Goal: Task Accomplishment & Management: Use online tool/utility

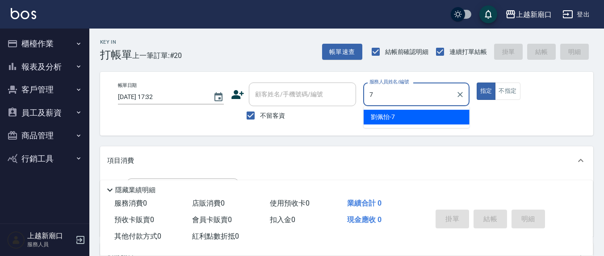
type input "7"
type button "true"
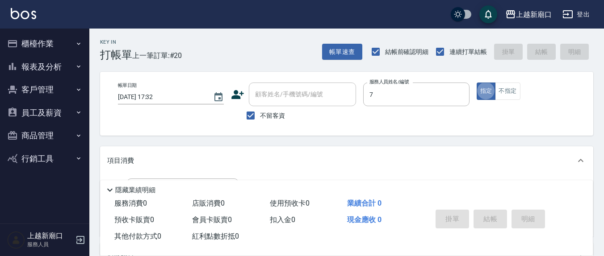
type input "[PERSON_NAME]7"
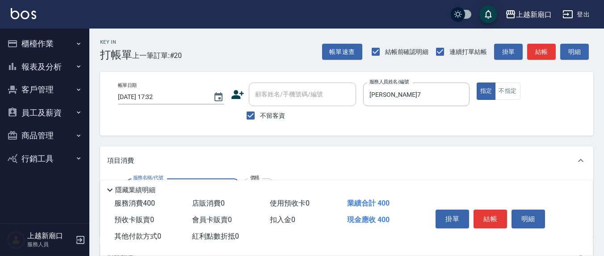
type input "剪髮(401)"
type input "350"
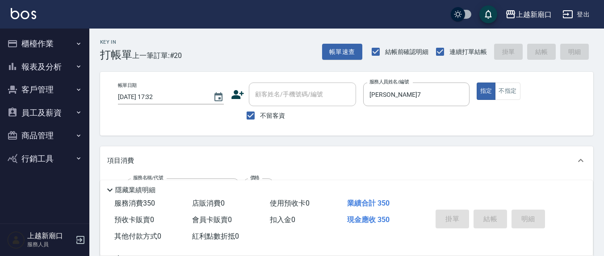
type input "[DATE] 18:14"
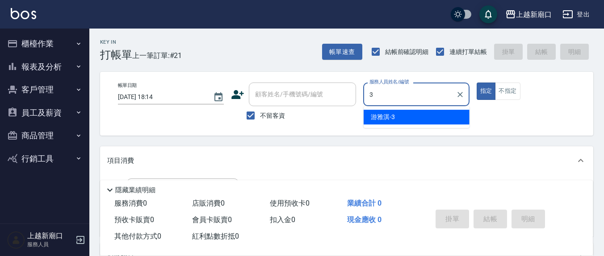
type input "游雅淇-3"
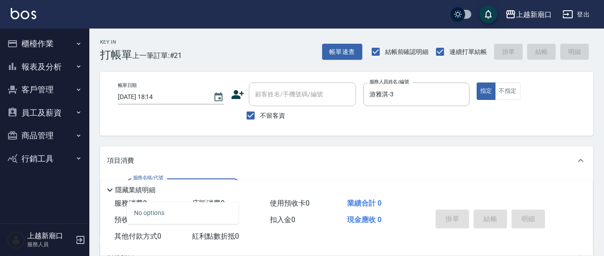
type input "歐娜洗髮精(210)"
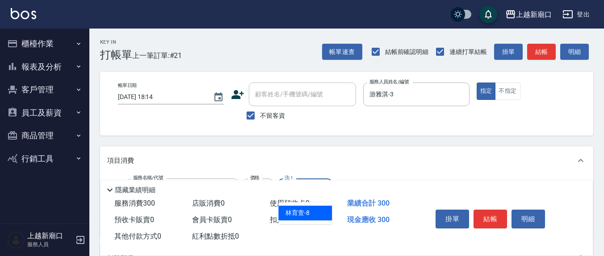
type input "[PERSON_NAME]-8"
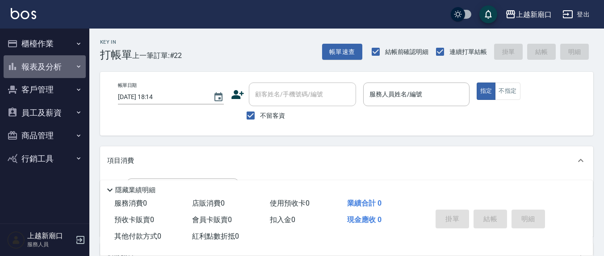
click at [37, 59] on button "報表及分析" at bounding box center [45, 66] width 82 height 23
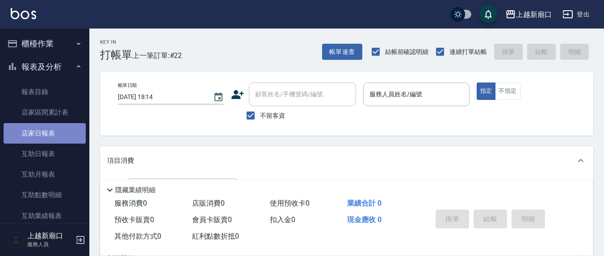
click at [56, 134] on link "店家日報表" at bounding box center [45, 133] width 82 height 21
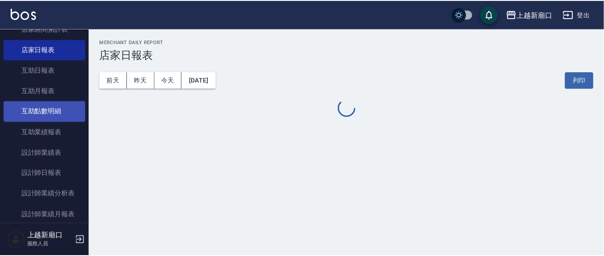
scroll to position [93, 0]
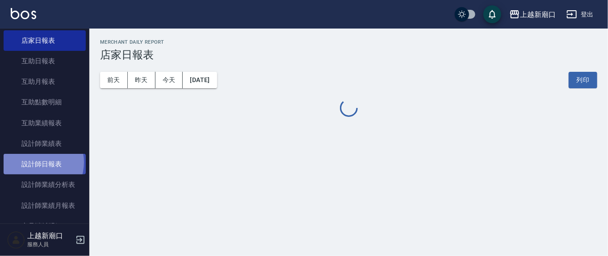
click at [37, 162] on link "設計師日報表" at bounding box center [45, 164] width 82 height 21
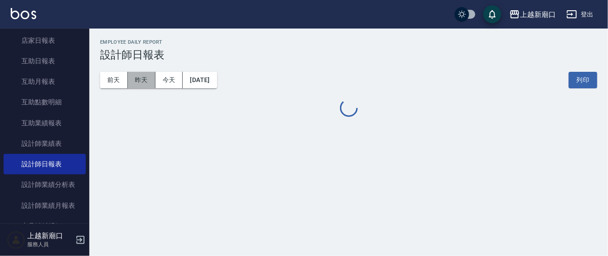
click at [142, 79] on button "昨天" at bounding box center [142, 80] width 28 height 17
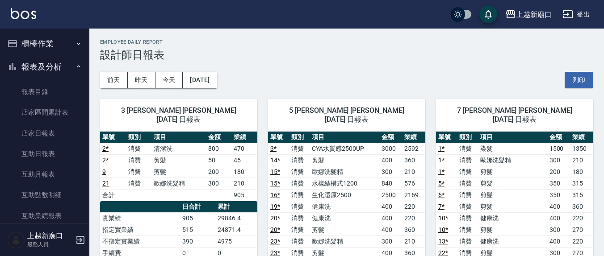
click at [37, 43] on button "櫃檯作業" at bounding box center [45, 43] width 82 height 23
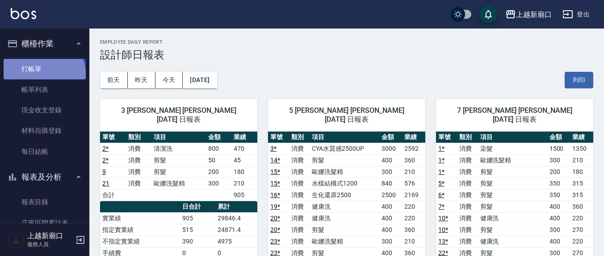
click at [38, 77] on link "打帳單" at bounding box center [45, 69] width 82 height 21
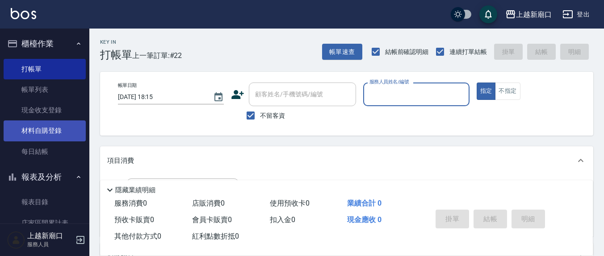
click at [63, 134] on link "材料自購登錄" at bounding box center [45, 131] width 82 height 21
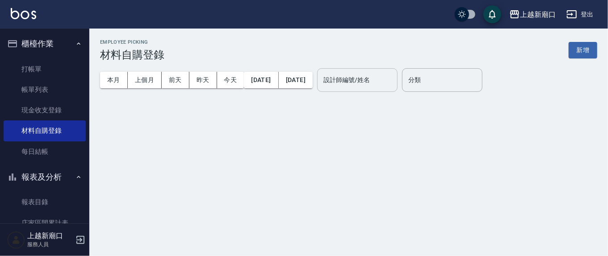
click at [393, 87] on input "設計師編號/姓名" at bounding box center [357, 80] width 72 height 16
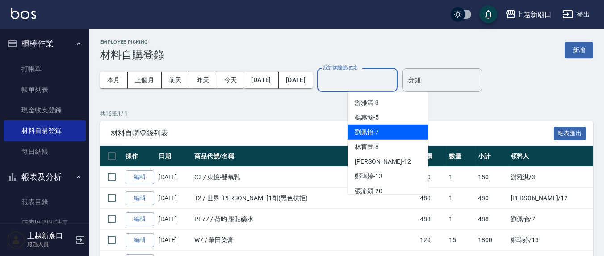
click at [385, 125] on div "[PERSON_NAME]7" at bounding box center [387, 132] width 80 height 15
type input "[PERSON_NAME]7"
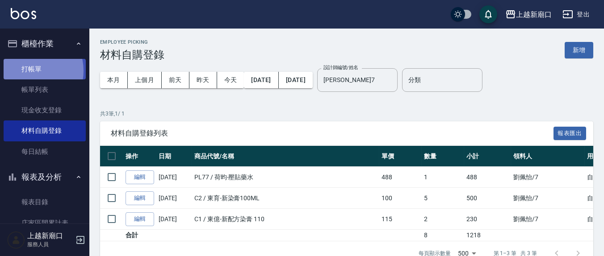
click at [30, 71] on link "打帳單" at bounding box center [45, 69] width 82 height 21
